Goal: Find specific page/section: Find specific page/section

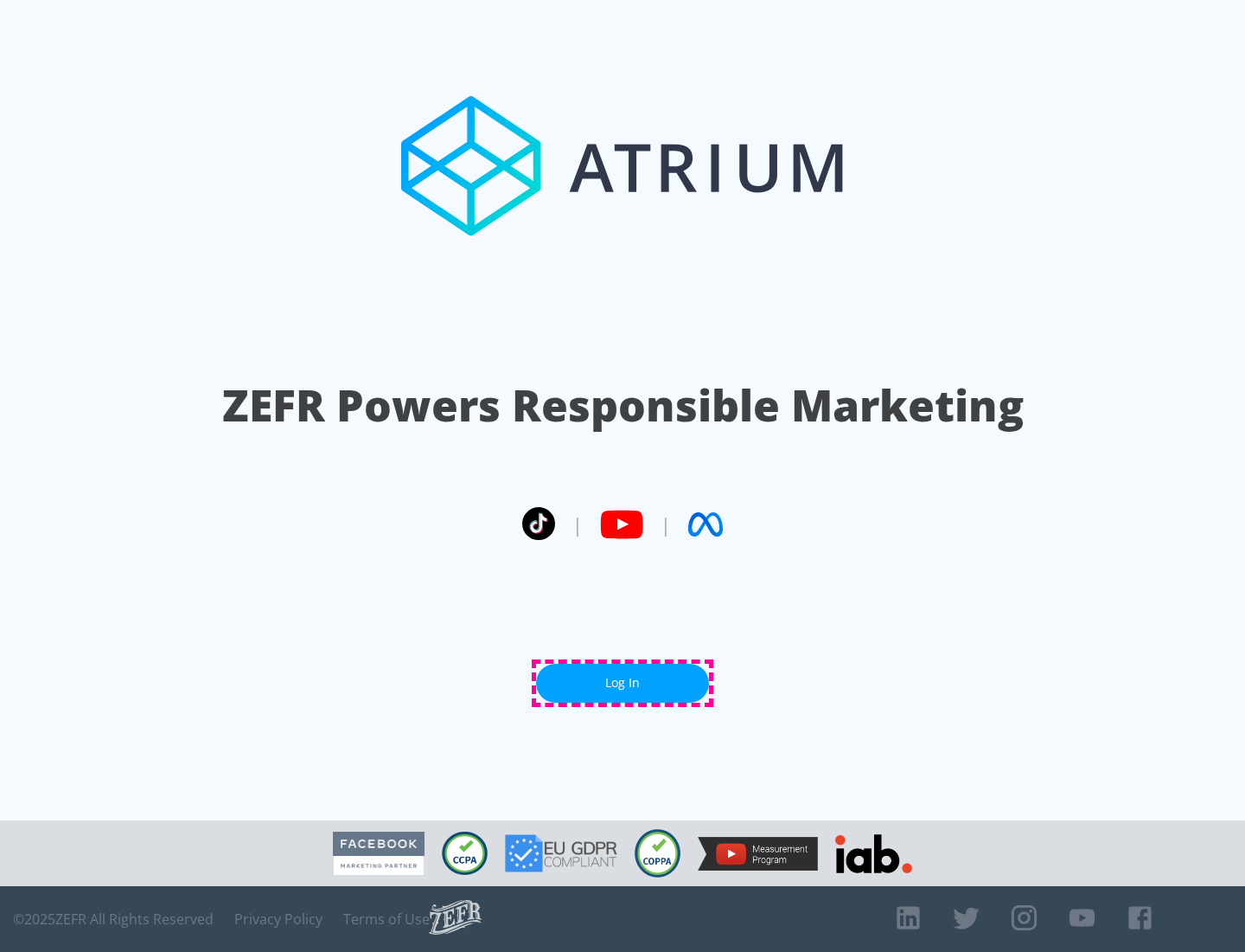
click at [622, 683] on link "Log In" at bounding box center [622, 682] width 173 height 39
